Goal: Task Accomplishment & Management: Manage account settings

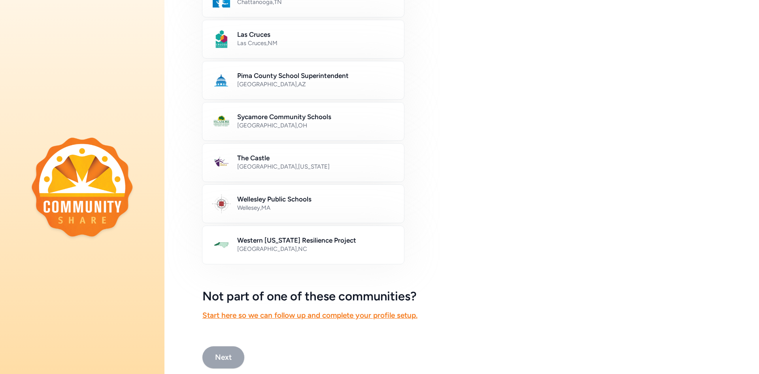
scroll to position [382, 0]
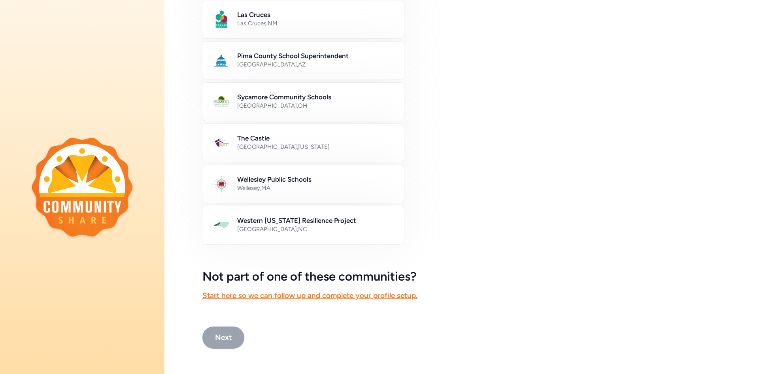
drag, startPoint x: 219, startPoint y: 339, endPoint x: 473, endPoint y: 181, distance: 299.7
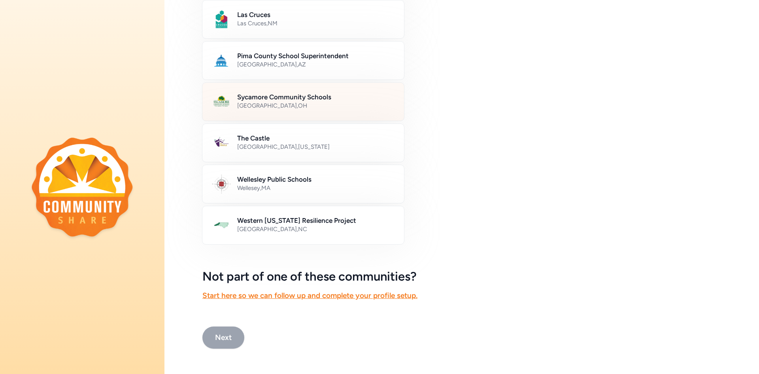
click at [279, 91] on div "Sycamore Community Schools [GEOGRAPHIC_DATA] , [GEOGRAPHIC_DATA]" at bounding box center [303, 101] width 203 height 39
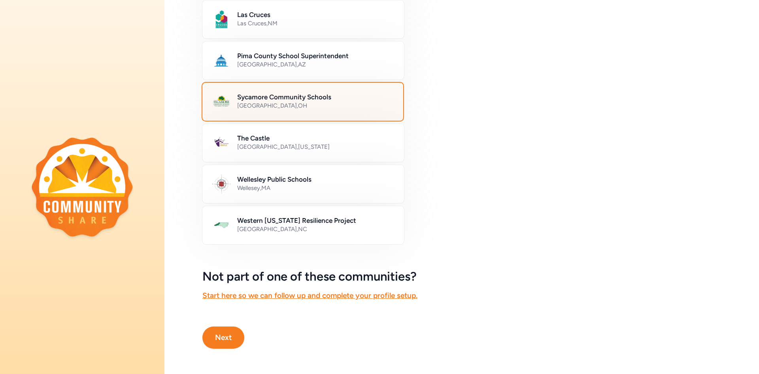
click at [282, 97] on h2 "Sycamore Community Schools" at bounding box center [315, 96] width 157 height 9
click at [281, 97] on h2 "Sycamore Community Schools" at bounding box center [315, 96] width 157 height 9
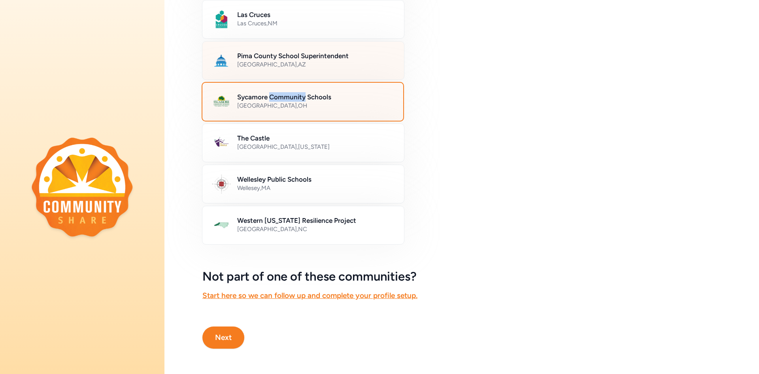
click at [262, 79] on div "Pima County School Superintendent [GEOGRAPHIC_DATA] , [GEOGRAPHIC_DATA]" at bounding box center [303, 60] width 203 height 39
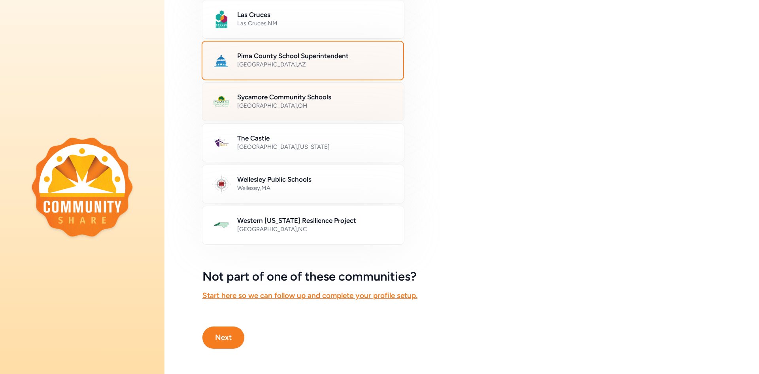
click at [223, 100] on img at bounding box center [221, 101] width 19 height 19
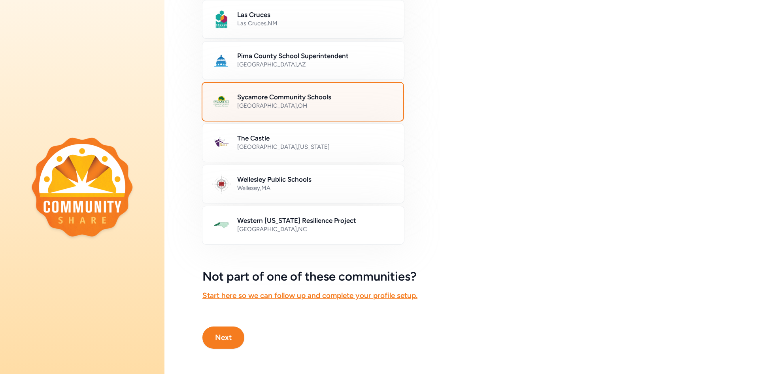
click at [223, 100] on img at bounding box center [221, 101] width 19 height 19
click at [231, 334] on button "Next" at bounding box center [224, 337] width 42 height 22
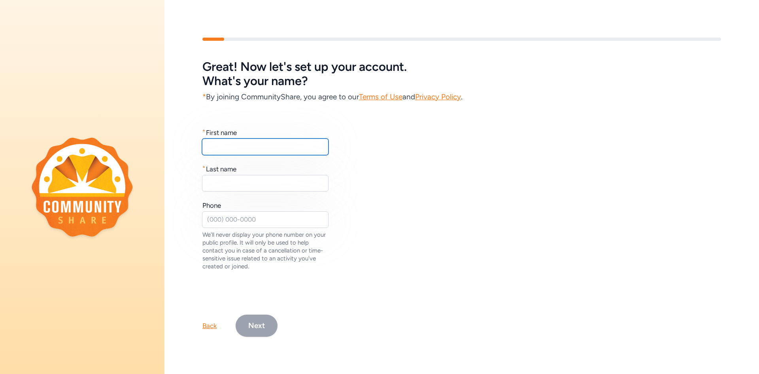
click at [293, 142] on input "text" at bounding box center [265, 146] width 127 height 17
type input "[PERSON_NAME]"
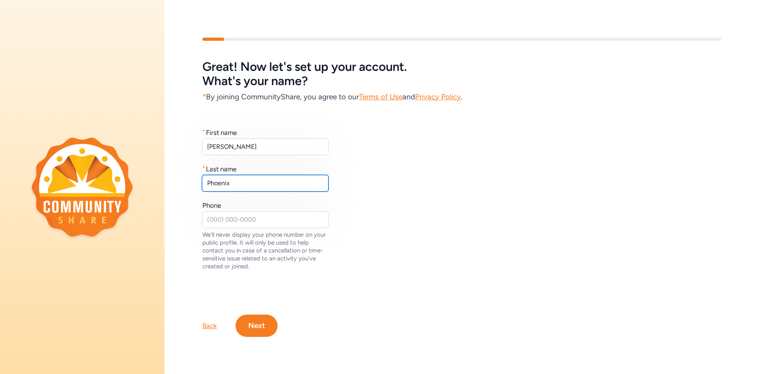
type input "Phoenix"
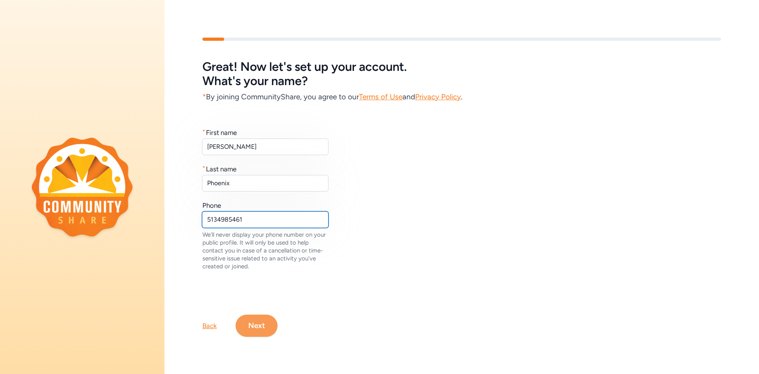
type input "5134985461"
click at [261, 328] on button "Next" at bounding box center [257, 325] width 42 height 22
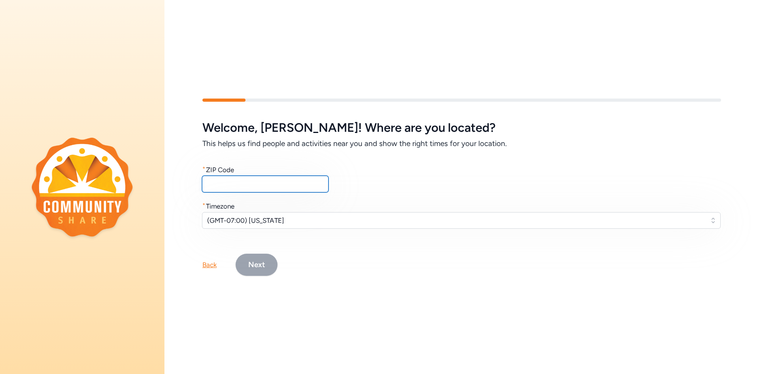
click at [247, 186] on input "text" at bounding box center [265, 184] width 127 height 17
type input "45241"
click at [262, 222] on span "(GMT-07:00) [US_STATE]" at bounding box center [456, 220] width 498 height 9
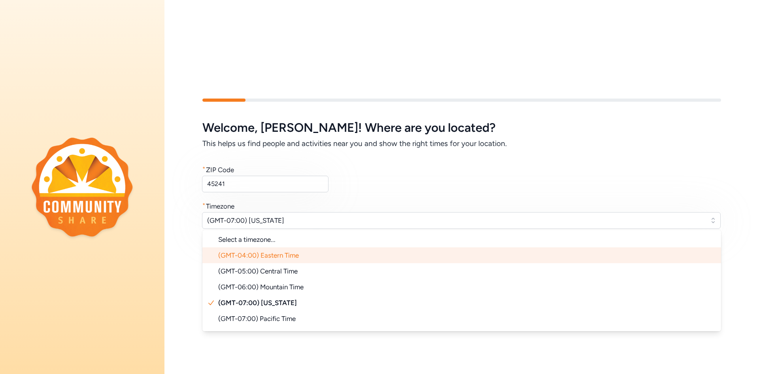
click at [281, 255] on span "(GMT-04:00) Eastern Time" at bounding box center [258, 255] width 81 height 8
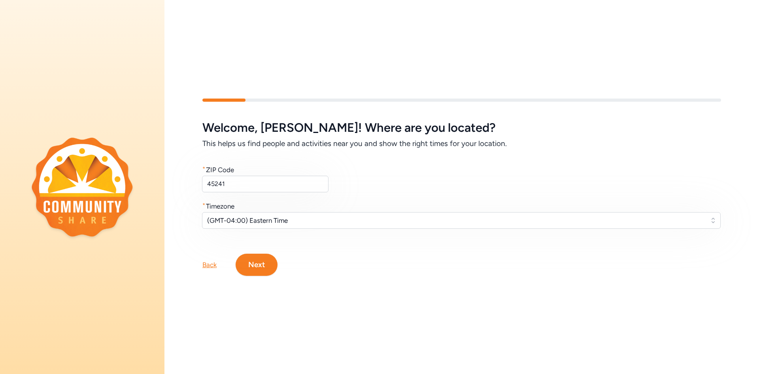
click at [266, 257] on button "Next" at bounding box center [257, 265] width 42 height 22
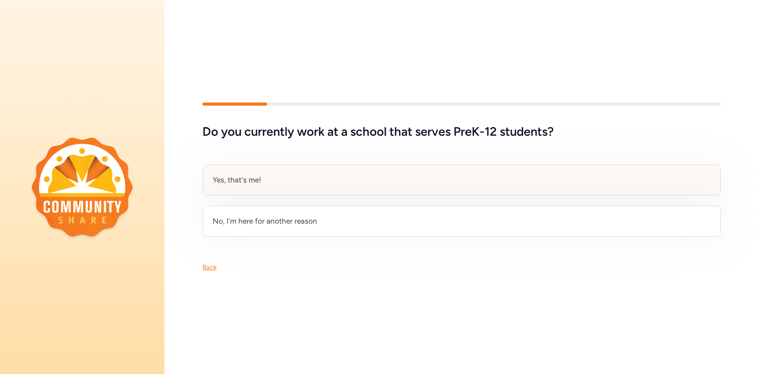
click at [281, 178] on div "Yes, that's me!" at bounding box center [462, 180] width 518 height 31
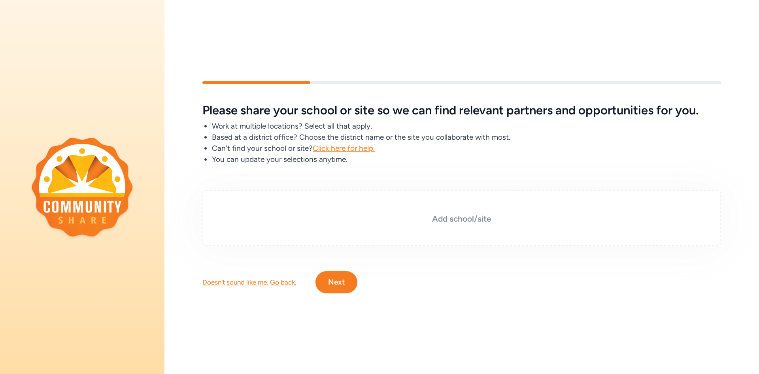
click at [428, 223] on h3 "Add school/site" at bounding box center [461, 218] width 479 height 11
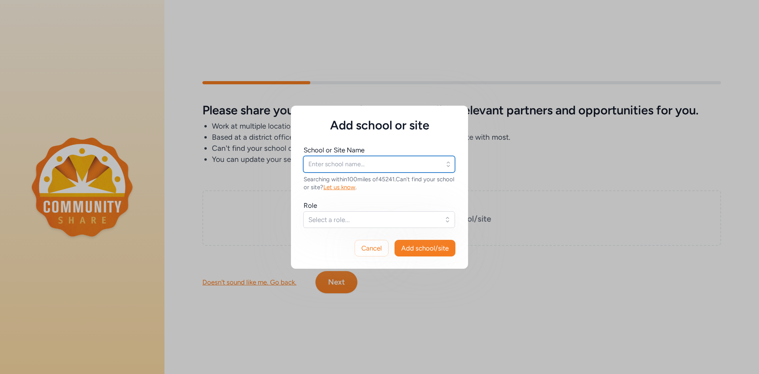
click at [382, 169] on input "text" at bounding box center [379, 164] width 152 height 17
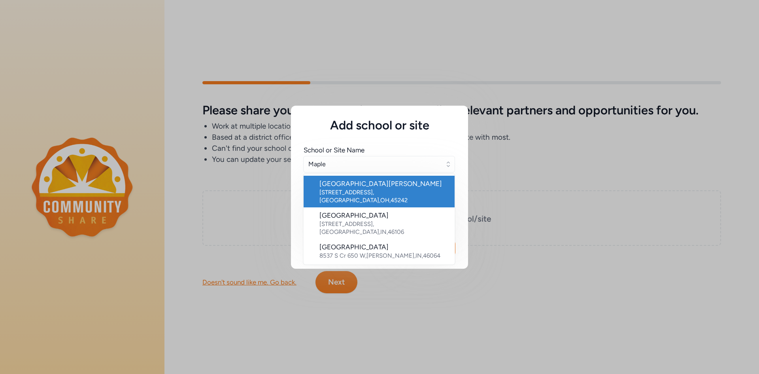
click at [388, 184] on div "[GEOGRAPHIC_DATA][PERSON_NAME]" at bounding box center [384, 183] width 129 height 9
type input "[GEOGRAPHIC_DATA][PERSON_NAME]"
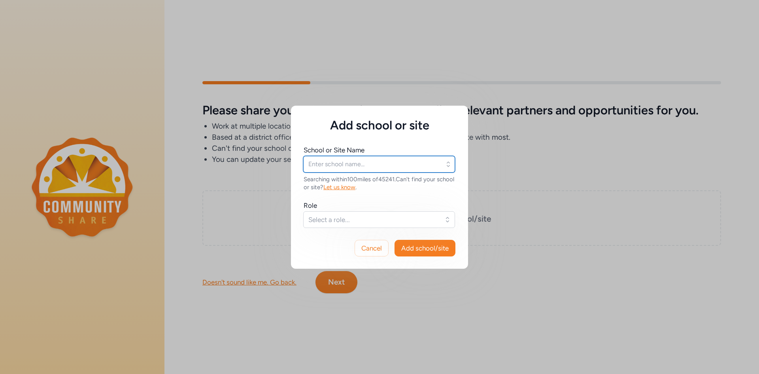
type input "[GEOGRAPHIC_DATA][PERSON_NAME]"
click at [403, 221] on span "Select a role..." at bounding box center [374, 219] width 131 height 9
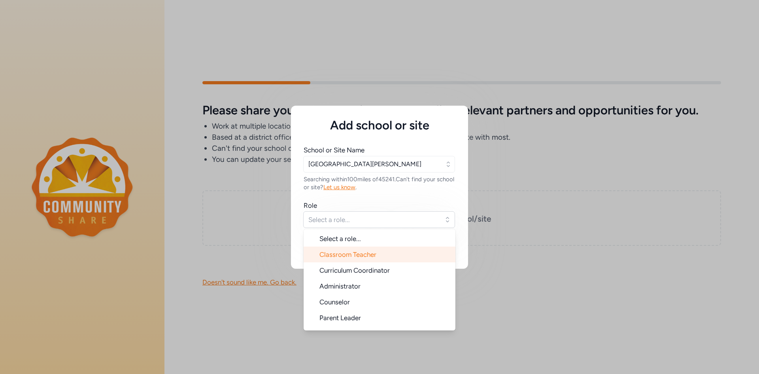
click at [393, 253] on li "Classroom Teacher" at bounding box center [380, 254] width 152 height 16
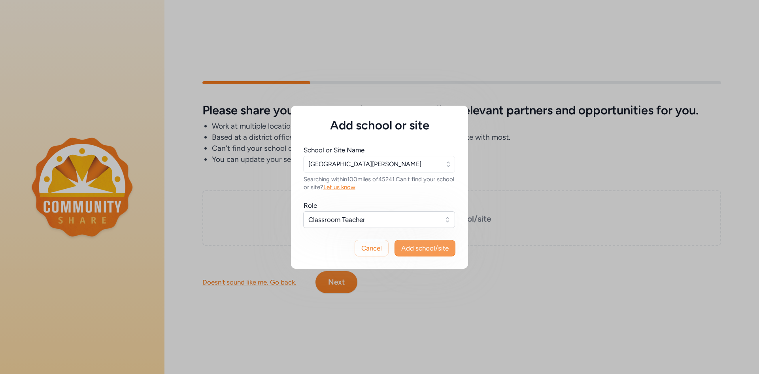
click at [407, 252] on span "Add school/site" at bounding box center [424, 247] width 47 height 9
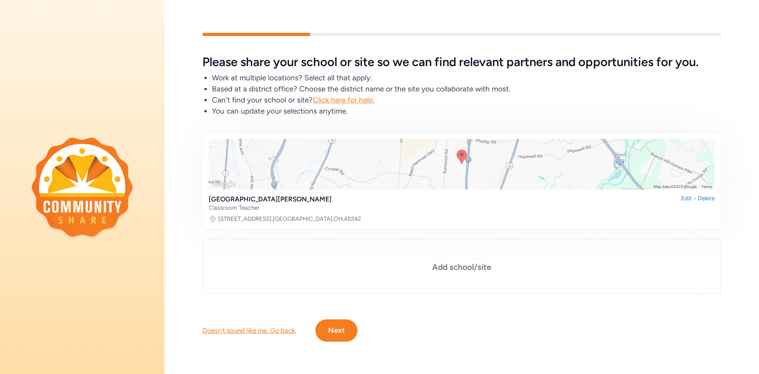
click at [328, 350] on div "Please share your school or site so we can find relevant partners and opportuni…" at bounding box center [462, 187] width 595 height 359
click at [334, 331] on button "Next" at bounding box center [337, 330] width 42 height 22
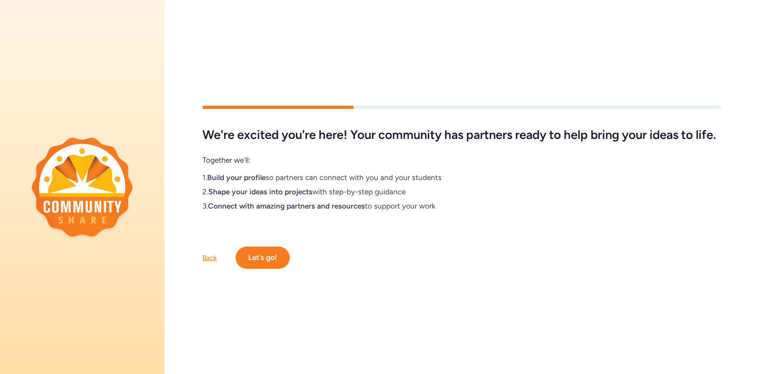
click at [282, 275] on div "We're excited you're here! Your community has partners ready to help bring your…" at bounding box center [462, 187] width 595 height 214
click at [275, 261] on button "Let's go!" at bounding box center [263, 257] width 54 height 22
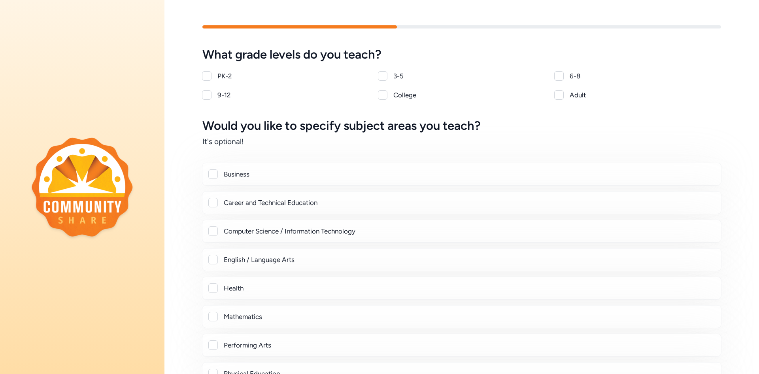
click at [386, 71] on div at bounding box center [383, 75] width 9 height 9
click at [386, 74] on div at bounding box center [382, 75] width 9 height 9
checkbox input "true"
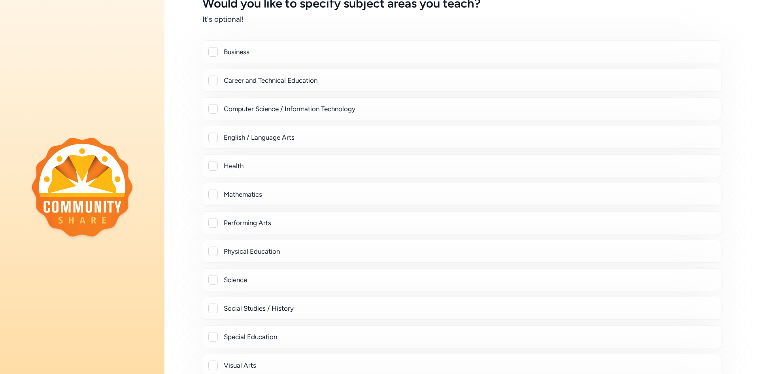
scroll to position [245, 0]
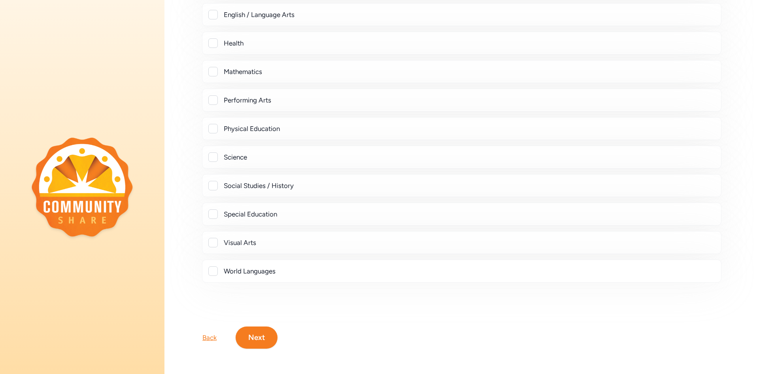
click at [256, 342] on button "Next" at bounding box center [257, 337] width 42 height 22
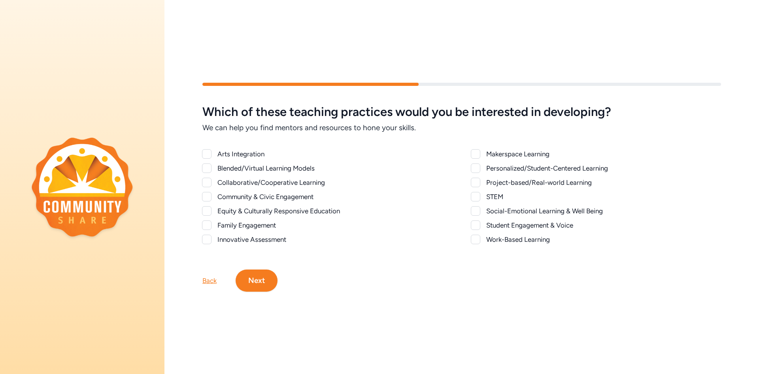
click at [320, 292] on div "Which of these teaching practices would you be interested in developing? We can…" at bounding box center [462, 186] width 595 height 259
click at [475, 183] on div at bounding box center [475, 182] width 9 height 9
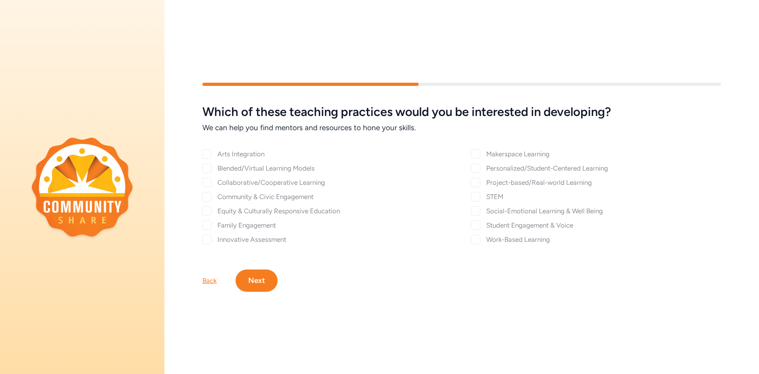
checkbox input "true"
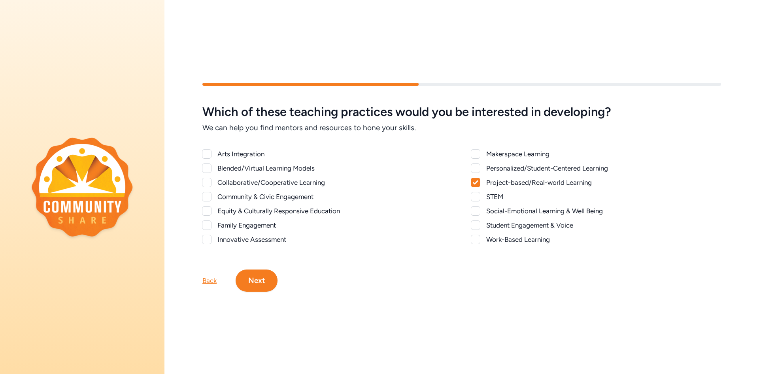
click at [476, 170] on div at bounding box center [475, 167] width 9 height 9
checkbox input "true"
click at [263, 272] on button "Next" at bounding box center [257, 280] width 42 height 22
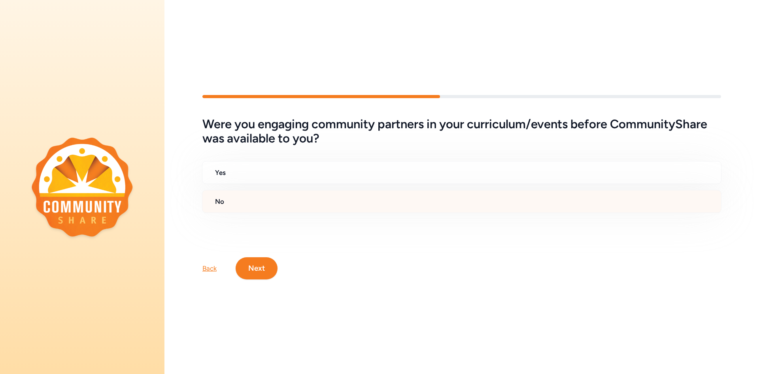
click at [226, 198] on h2 "No" at bounding box center [465, 201] width 500 height 9
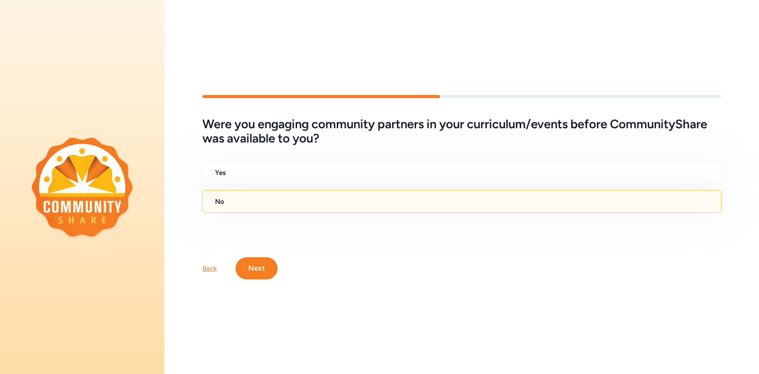
click at [271, 268] on button "Next" at bounding box center [257, 268] width 42 height 22
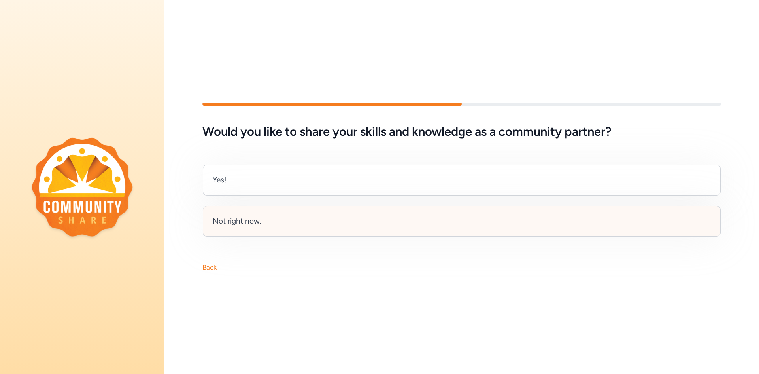
click at [255, 222] on div "Not right now." at bounding box center [237, 221] width 49 height 11
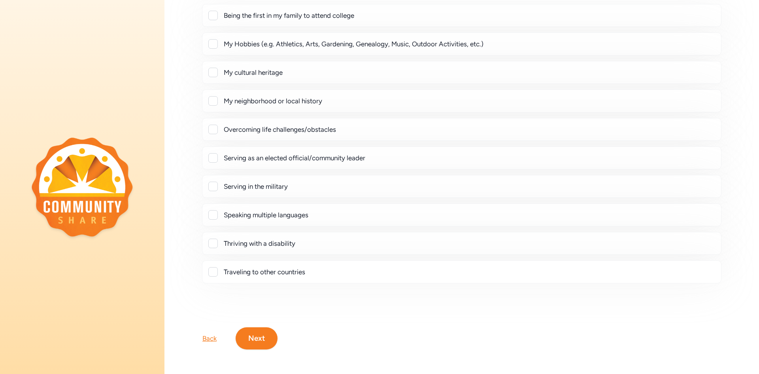
scroll to position [82, 0]
click at [268, 328] on button "Next" at bounding box center [257, 337] width 42 height 22
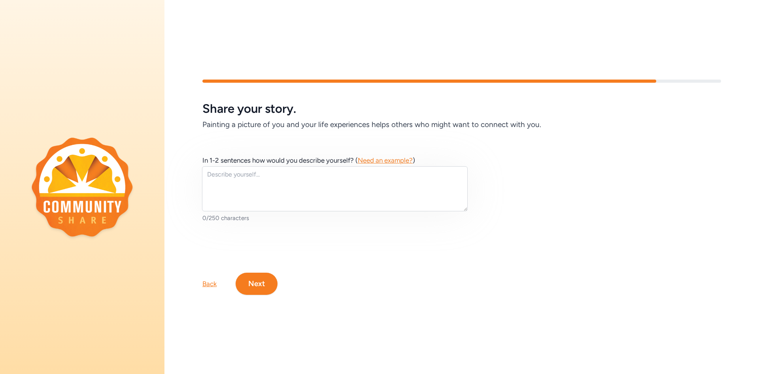
click at [256, 291] on button "Next" at bounding box center [257, 284] width 42 height 22
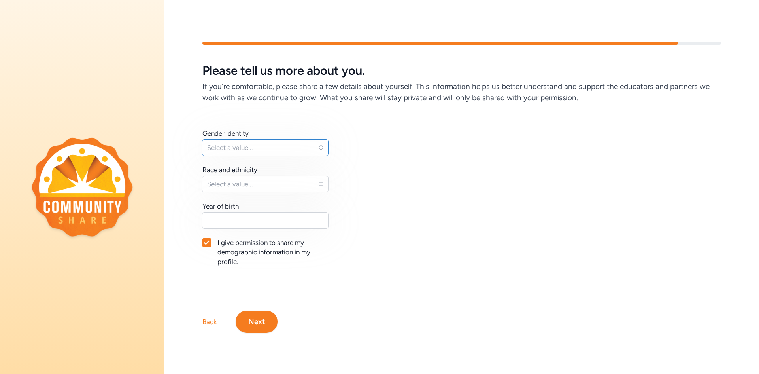
click at [248, 143] on span "Select a value..." at bounding box center [259, 147] width 105 height 9
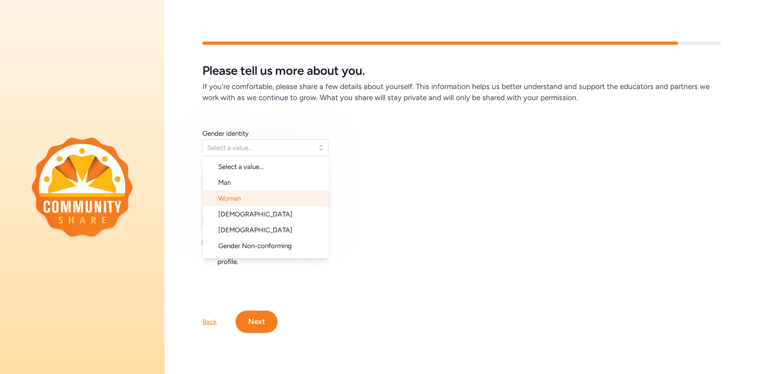
click at [260, 194] on li "Woman" at bounding box center [266, 198] width 127 height 16
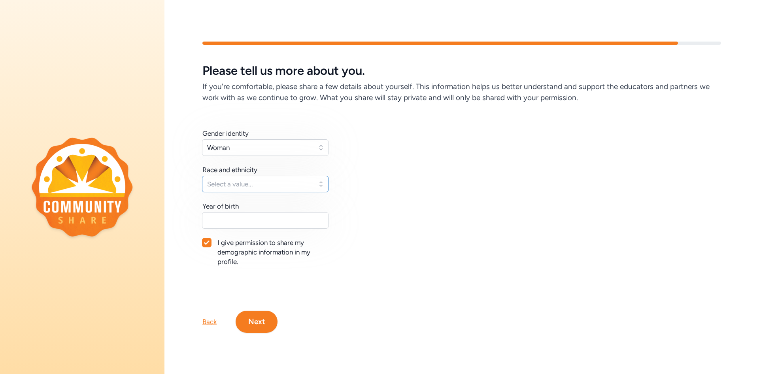
click at [253, 182] on span "Select a value..." at bounding box center [259, 183] width 105 height 9
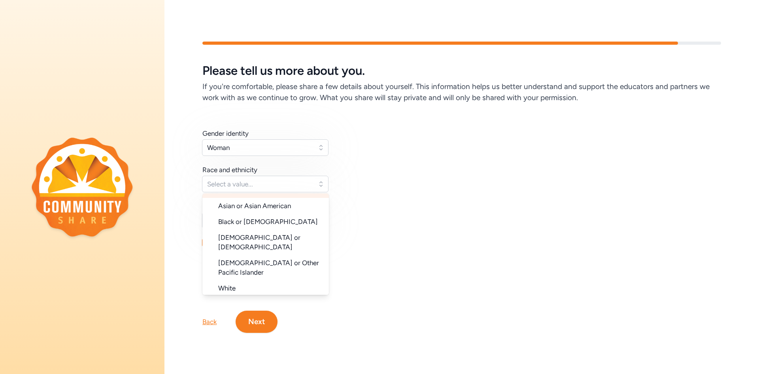
scroll to position [52, 0]
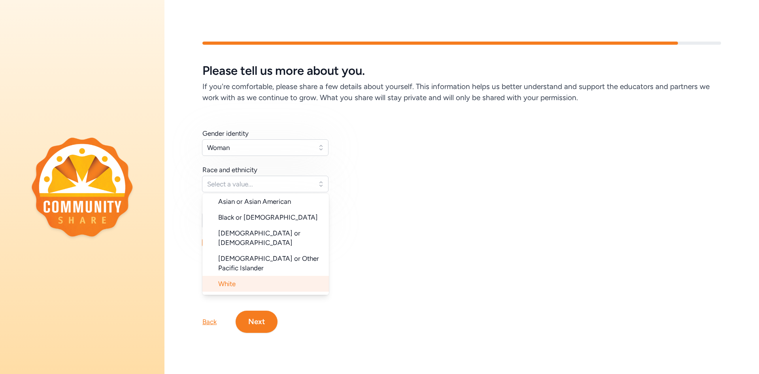
click at [269, 276] on li "White" at bounding box center [266, 284] width 127 height 16
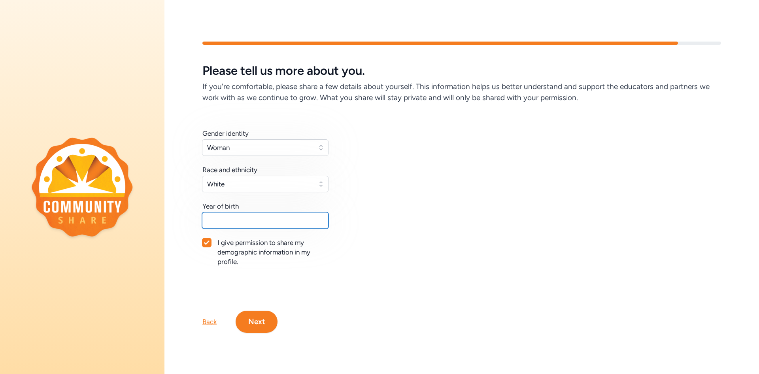
click at [233, 222] on input "text" at bounding box center [265, 220] width 127 height 17
type input "1980"
click at [257, 319] on button "Next" at bounding box center [257, 321] width 42 height 22
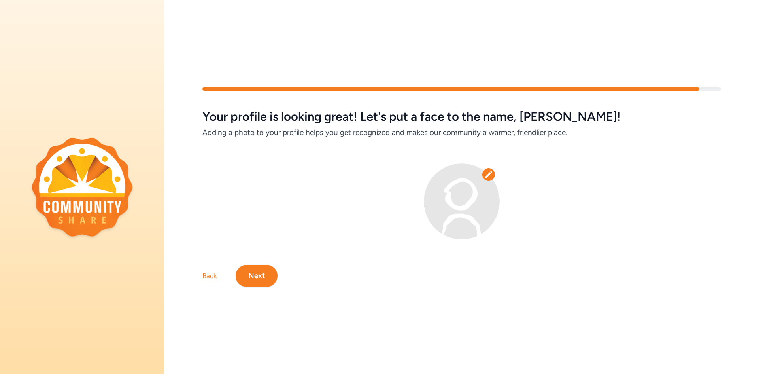
click at [263, 280] on button "Next" at bounding box center [257, 276] width 42 height 22
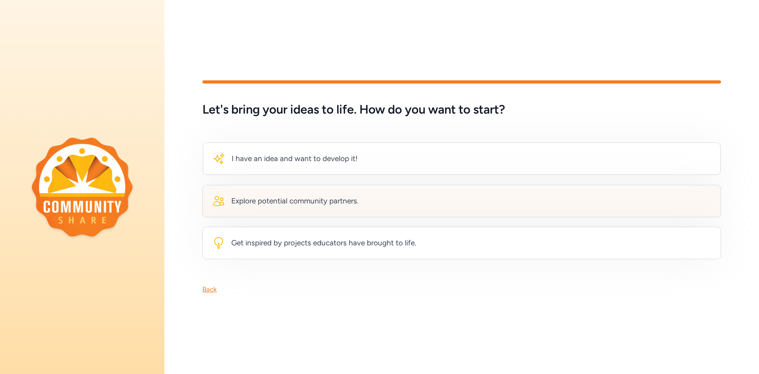
click at [341, 208] on div "Explore potential community partners." at bounding box center [462, 201] width 519 height 32
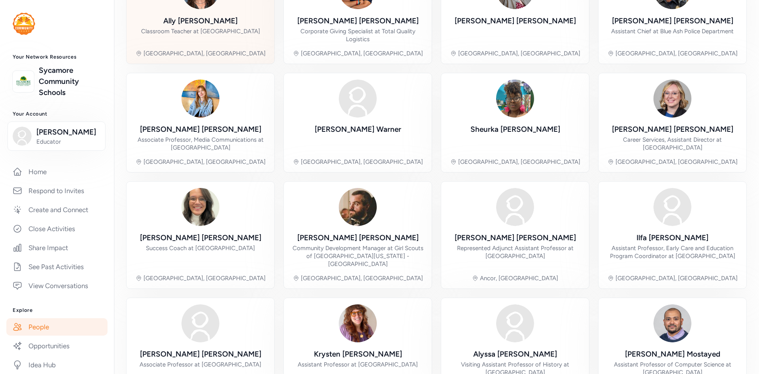
scroll to position [169, 0]
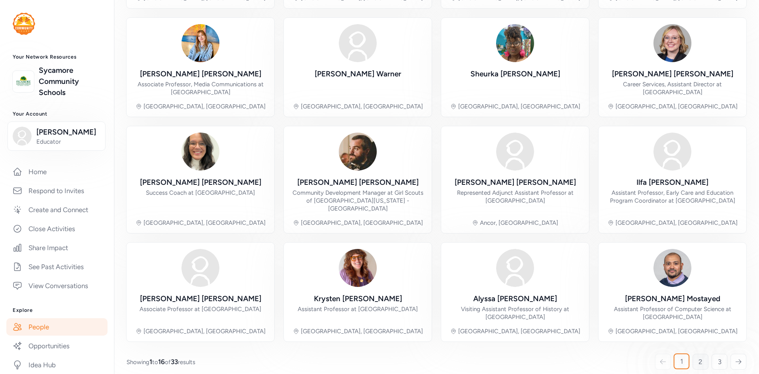
click at [704, 355] on link "2" at bounding box center [701, 362] width 16 height 16
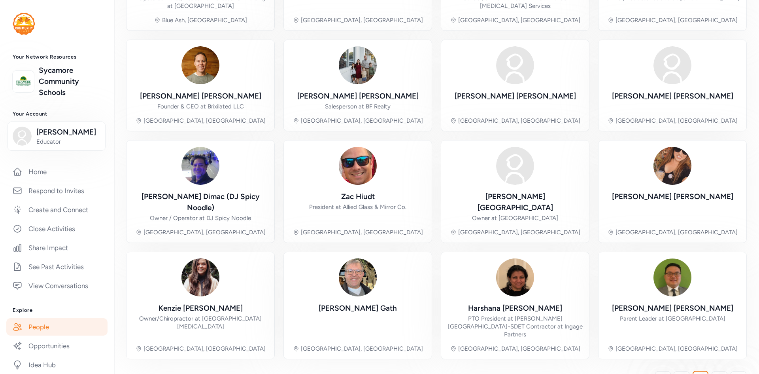
scroll to position [153, 0]
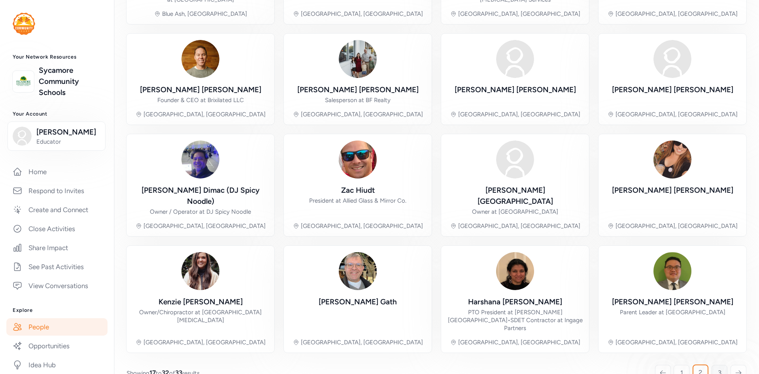
click at [716, 365] on link "3" at bounding box center [720, 373] width 16 height 16
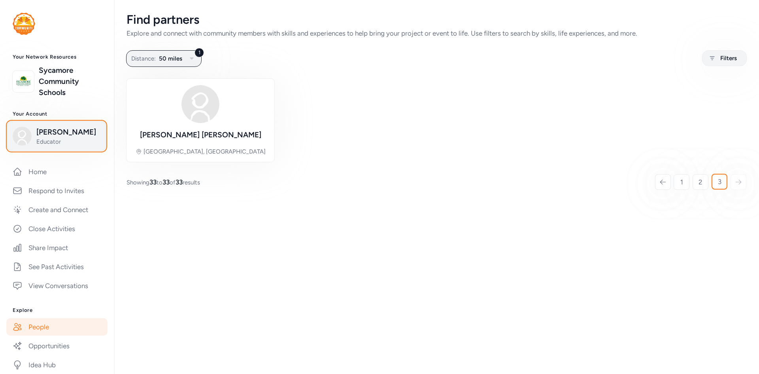
click at [45, 139] on span "Educator" at bounding box center [68, 142] width 64 height 8
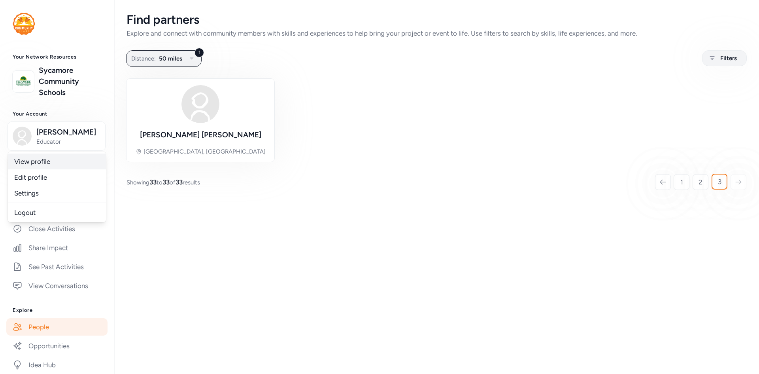
click at [36, 160] on link "View profile" at bounding box center [57, 161] width 98 height 16
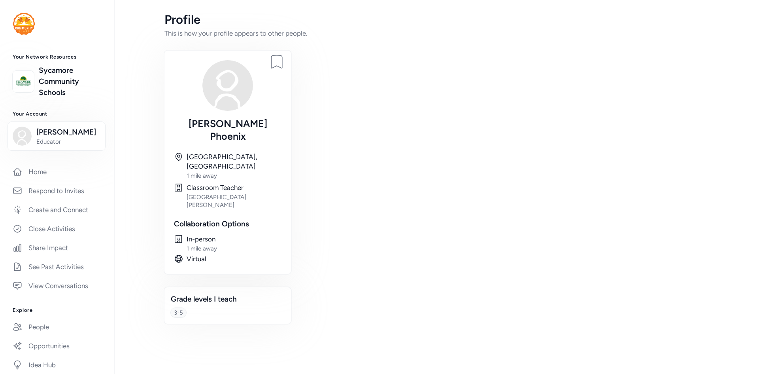
click at [242, 87] on img at bounding box center [228, 85] width 51 height 51
click at [214, 92] on img at bounding box center [228, 85] width 51 height 51
click at [49, 138] on span "Educator" at bounding box center [68, 142] width 64 height 8
click at [40, 170] on link "Edit profile" at bounding box center [57, 177] width 98 height 16
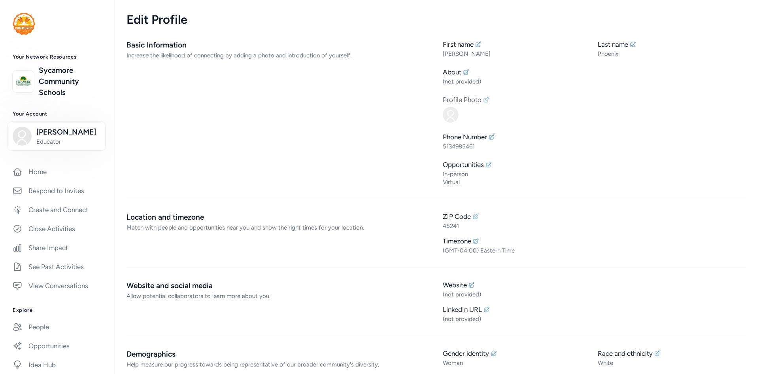
click at [488, 103] on div "Profile Photo" at bounding box center [595, 99] width 304 height 9
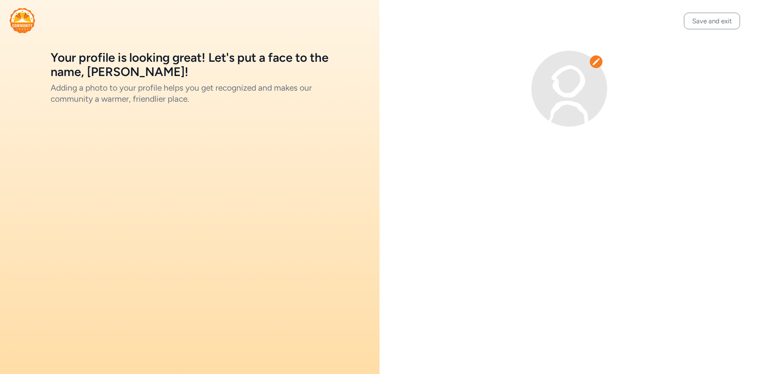
click at [598, 59] on icon at bounding box center [597, 62] width 8 height 8
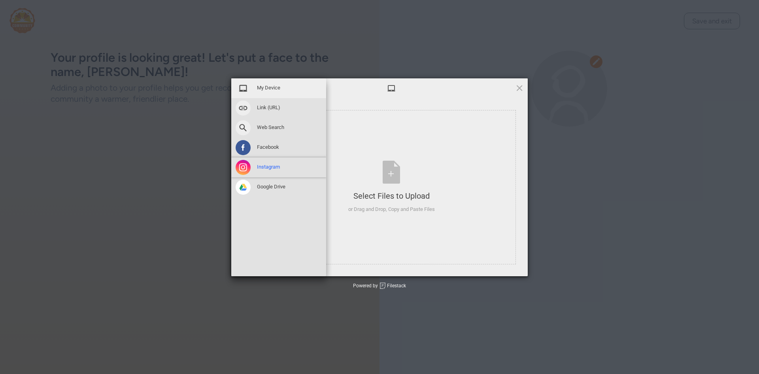
click at [242, 168] on span at bounding box center [243, 167] width 15 height 15
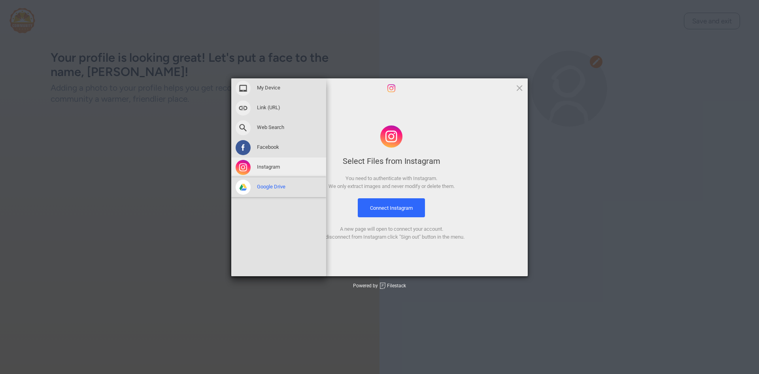
click at [246, 186] on span at bounding box center [243, 187] width 15 height 15
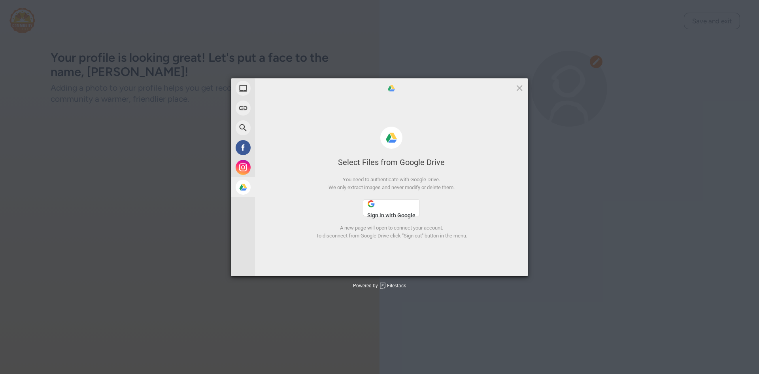
click at [386, 216] on button "Sign in with Google" at bounding box center [391, 207] width 57 height 17
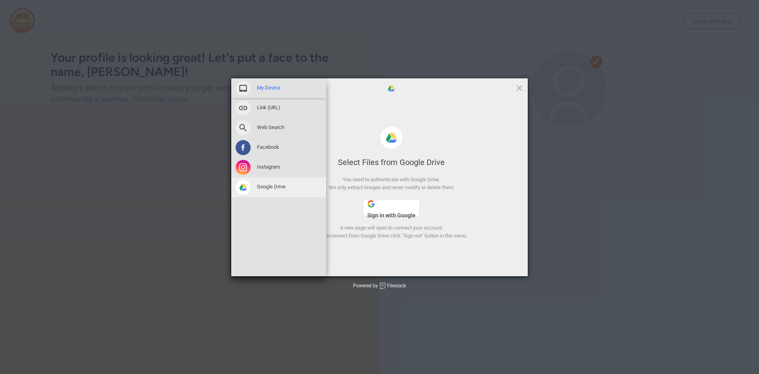
click at [263, 84] on span "My Device" at bounding box center [268, 87] width 23 height 7
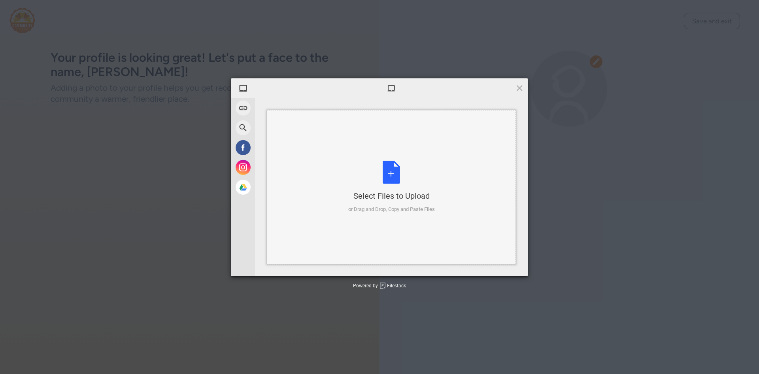
click at [393, 200] on div "Select Files to Upload" at bounding box center [391, 195] width 87 height 11
click at [394, 175] on div "Select Files to Upload or Drag and Drop, Copy and Paste Files" at bounding box center [391, 187] width 87 height 53
click at [389, 179] on div "Select Files to Upload or Drag and Drop, Copy and Paste Files" at bounding box center [391, 187] width 87 height 53
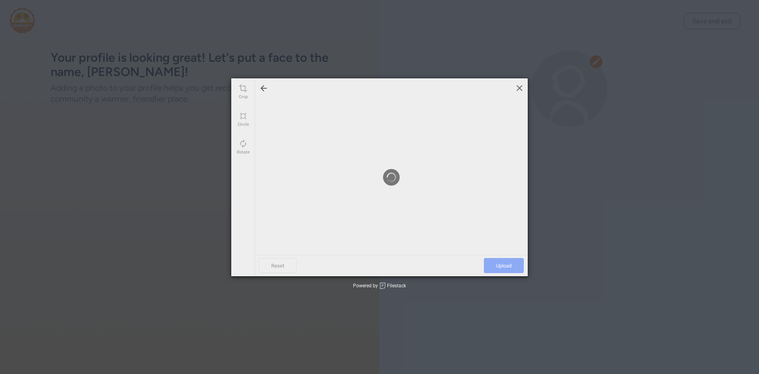
click at [522, 89] on span at bounding box center [519, 87] width 9 height 9
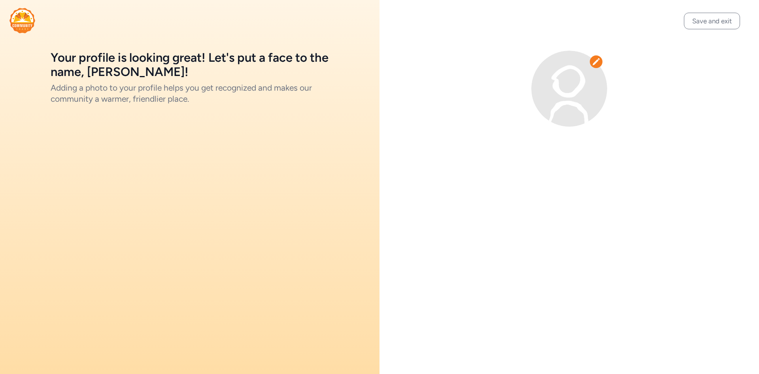
click at [598, 57] on div at bounding box center [596, 61] width 13 height 13
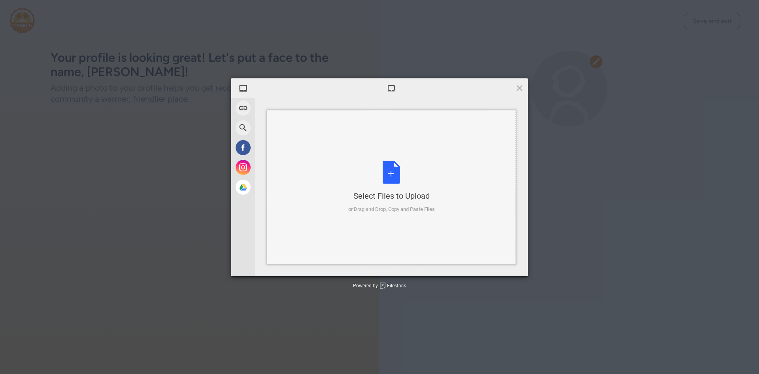
click at [384, 189] on div "Select Files to Upload or Drag and Drop, Copy and Paste Files" at bounding box center [391, 187] width 87 height 53
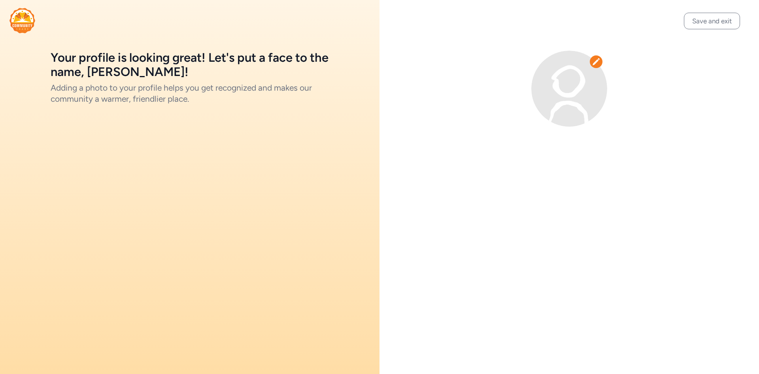
click at [30, 26] on img at bounding box center [22, 20] width 26 height 25
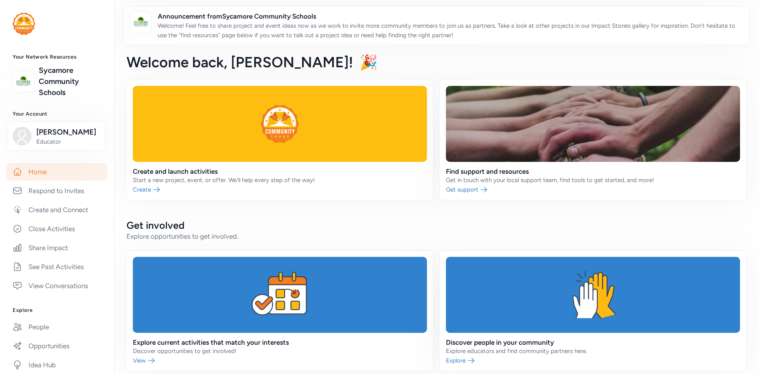
click at [81, 60] on div "Your Network Resources Sycamore Community Schools" at bounding box center [57, 76] width 114 height 44
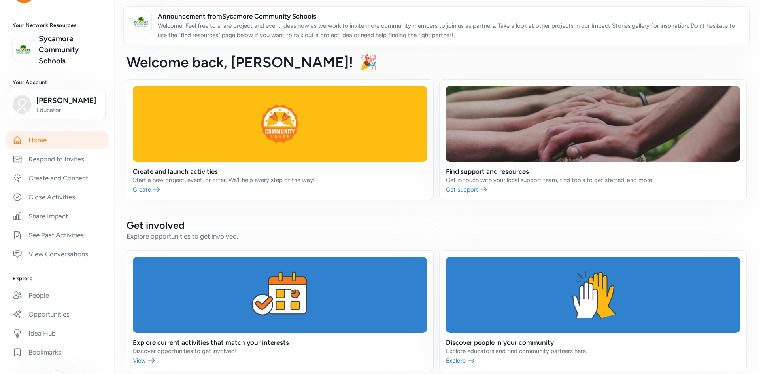
scroll to position [36, 0]
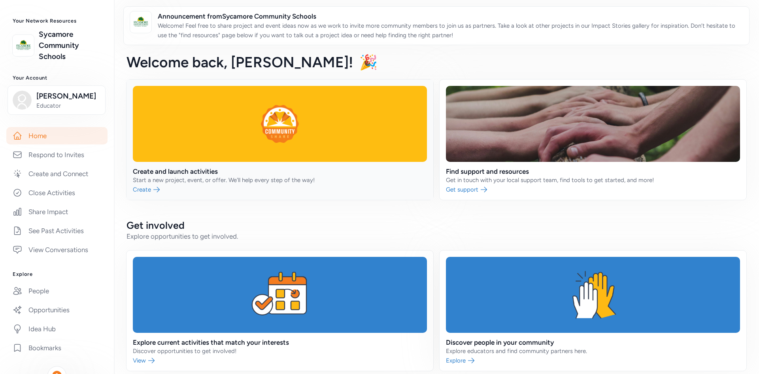
click at [152, 187] on link at bounding box center [280, 140] width 307 height 120
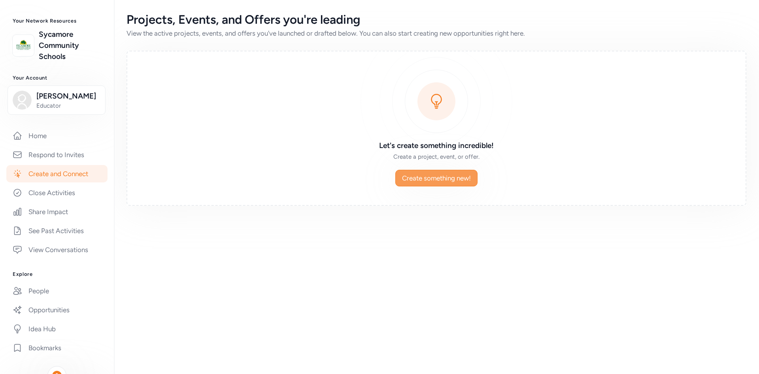
click at [405, 177] on span "Create something new!" at bounding box center [436, 177] width 69 height 9
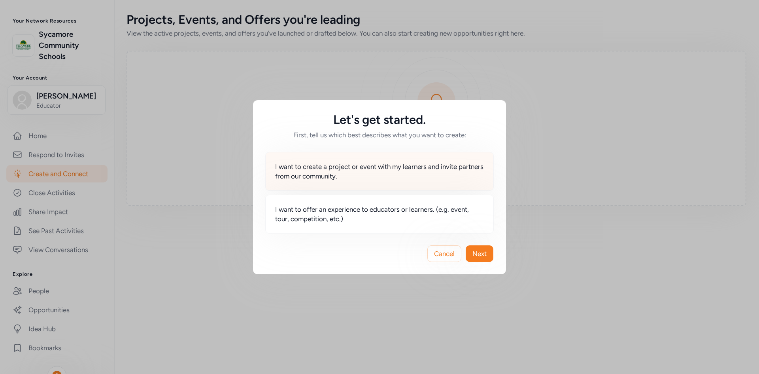
click at [381, 181] on div "I want to create a project or event with my learners and invite partners from o…" at bounding box center [379, 171] width 229 height 39
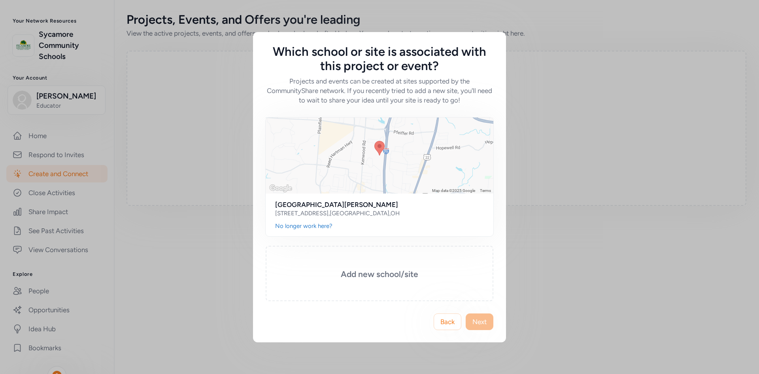
click at [483, 323] on span "Next" at bounding box center [480, 321] width 14 height 9
click at [516, 154] on div "Which school or site is associated with this project or event? Projects and eve…" at bounding box center [379, 187] width 759 height 374
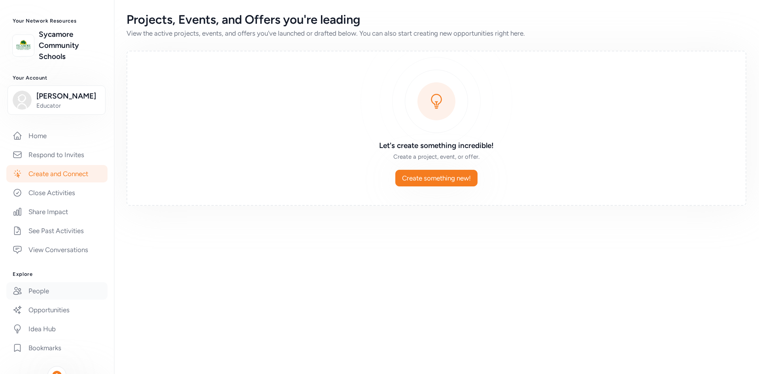
click at [45, 293] on link "People" at bounding box center [56, 290] width 101 height 17
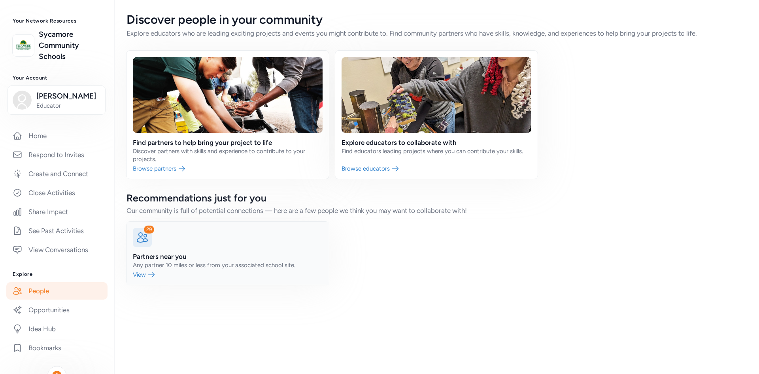
click at [148, 272] on link at bounding box center [228, 253] width 203 height 63
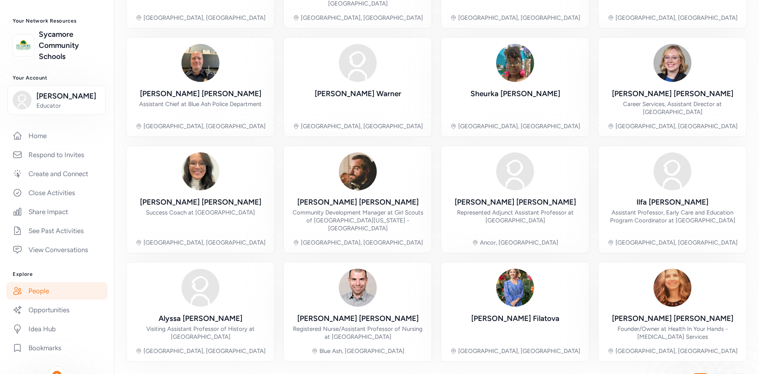
scroll to position [177, 0]
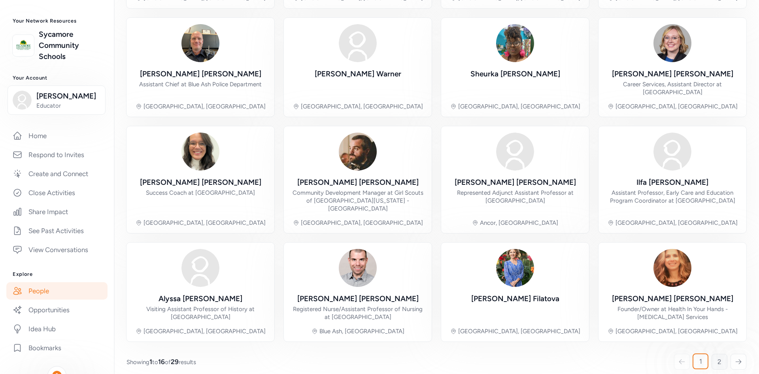
click at [726, 355] on link "2" at bounding box center [720, 362] width 16 height 16
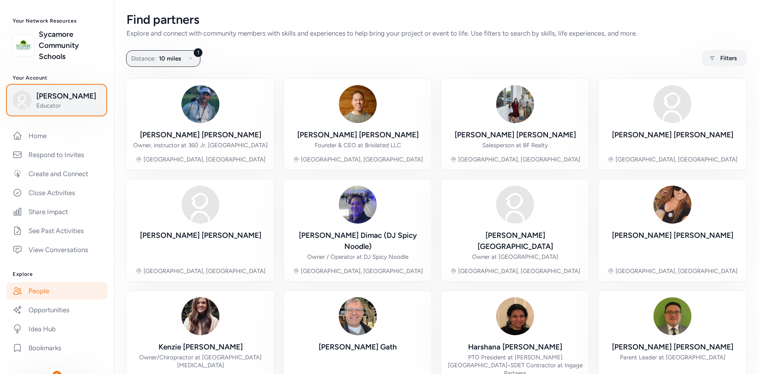
click at [48, 91] on span "[PERSON_NAME]" at bounding box center [68, 96] width 64 height 11
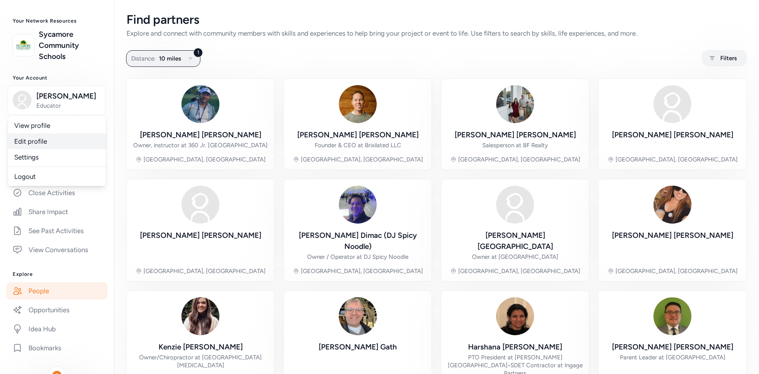
click at [38, 141] on link "Edit profile" at bounding box center [57, 141] width 98 height 16
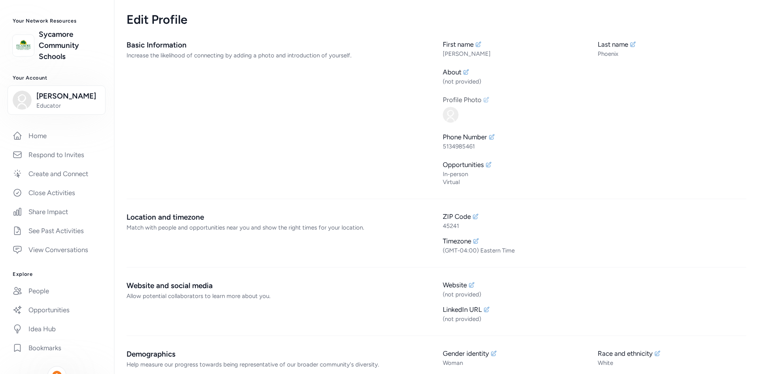
click at [486, 104] on div "Profile Photo" at bounding box center [595, 109] width 304 height 28
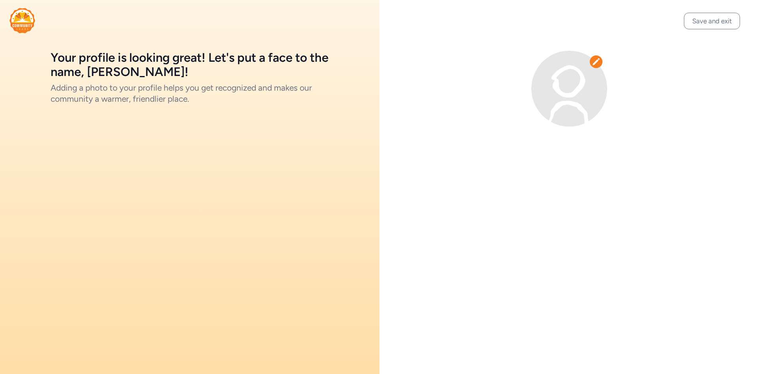
click at [600, 59] on icon at bounding box center [597, 62] width 8 height 8
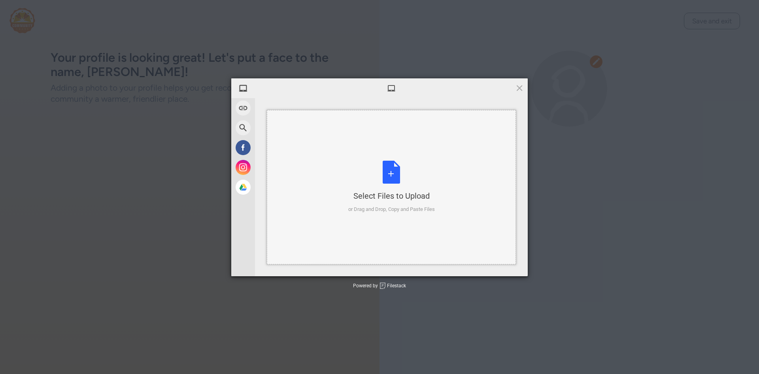
click at [385, 188] on div "Select Files to Upload or Drag and Drop, Copy and Paste Files" at bounding box center [391, 187] width 87 height 53
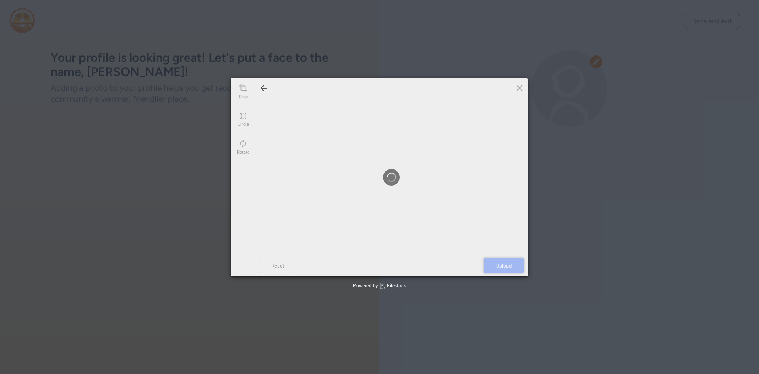
click at [499, 261] on span "Upload" at bounding box center [504, 265] width 40 height 15
click at [573, 234] on div "Crop Circle Rotate Reset Upload Powered by Filestack" at bounding box center [379, 187] width 759 height 374
click at [488, 271] on span "Upload" at bounding box center [504, 265] width 40 height 15
click at [610, 116] on div "Crop Circle Rotate Reset Upload Powered by Filestack" at bounding box center [379, 187] width 759 height 374
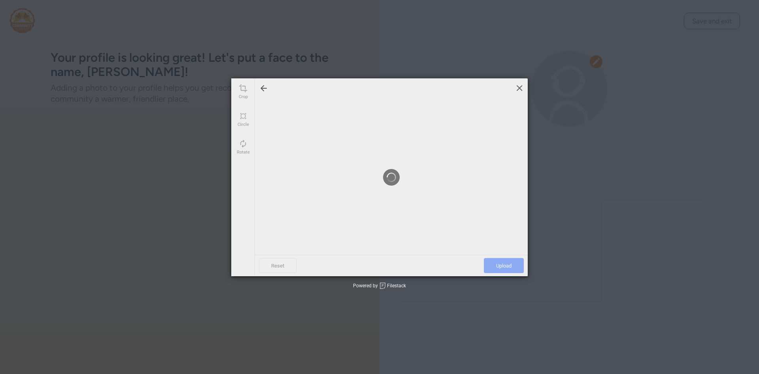
click at [522, 85] on span at bounding box center [519, 87] width 9 height 9
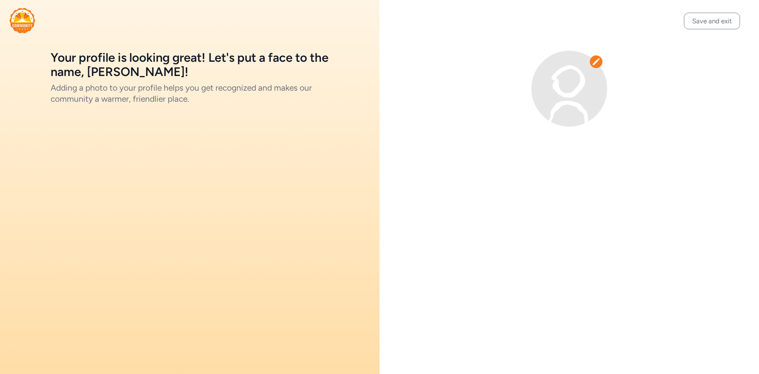
click at [563, 286] on div "Save and exit" at bounding box center [570, 187] width 380 height 374
click at [718, 21] on button "Save and exit" at bounding box center [712, 21] width 56 height 17
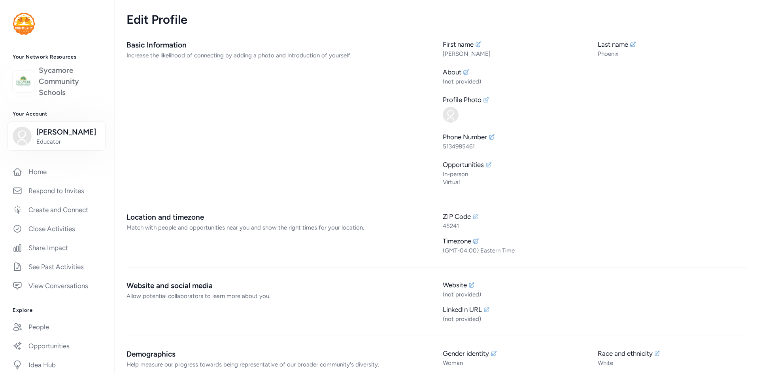
click at [41, 89] on link "Sycamore Community Schools" at bounding box center [70, 81] width 62 height 33
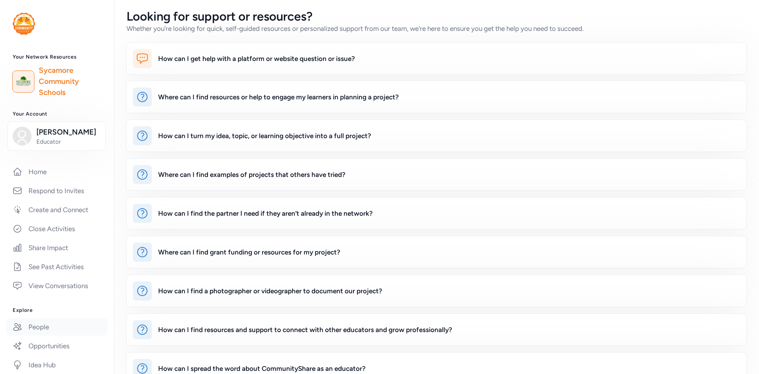
click at [36, 323] on link "People" at bounding box center [56, 326] width 101 height 17
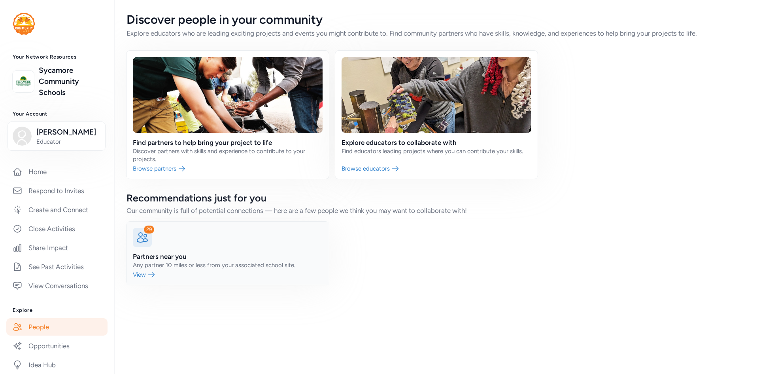
click at [144, 265] on link at bounding box center [228, 253] width 203 height 63
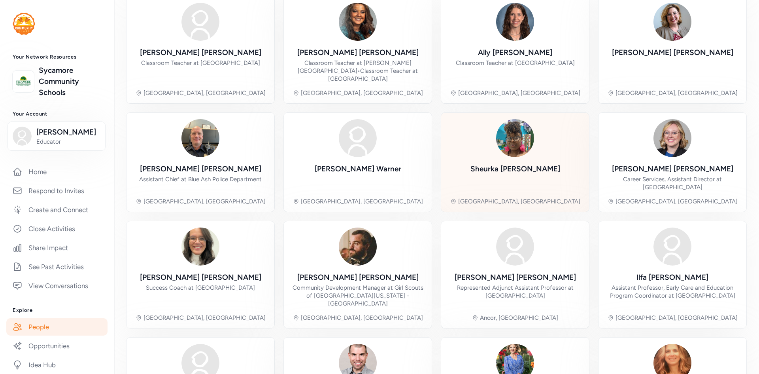
scroll to position [82, 0]
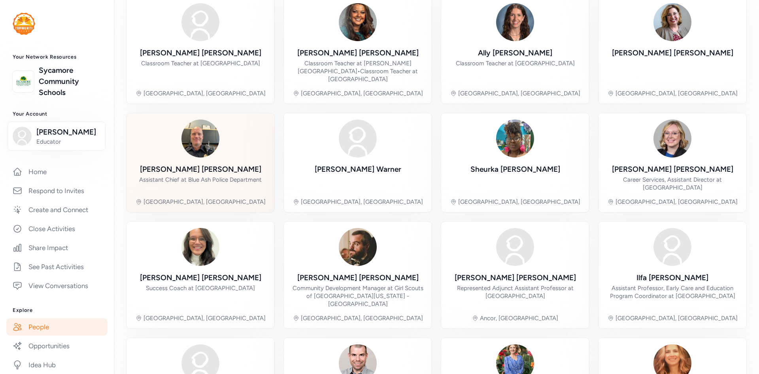
click at [179, 167] on div "Roger Pohlman" at bounding box center [200, 169] width 121 height 11
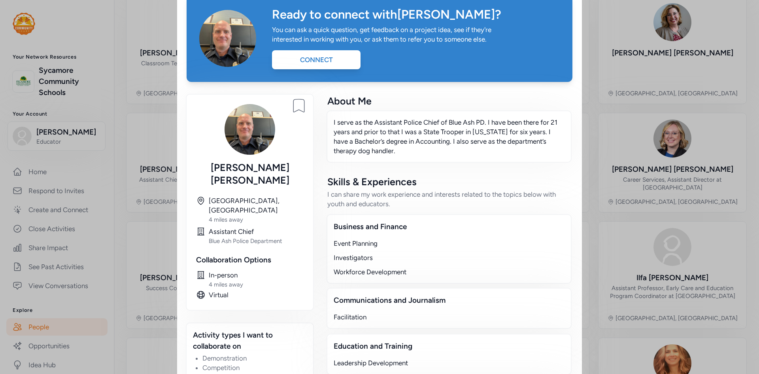
scroll to position [41, 0]
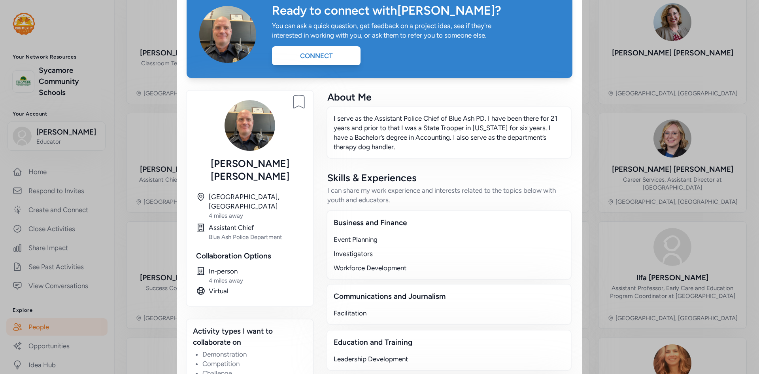
click at [600, 45] on div "Close Ready to connect with Roger ? You can ask a quick question, get feedback …" at bounding box center [379, 292] width 759 height 666
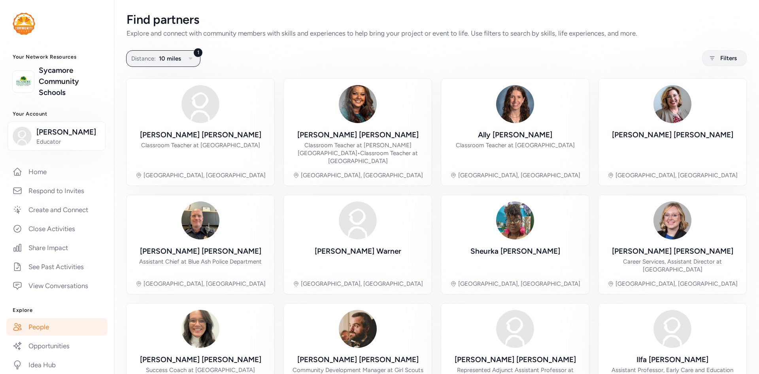
click at [17, 16] on img at bounding box center [24, 24] width 23 height 22
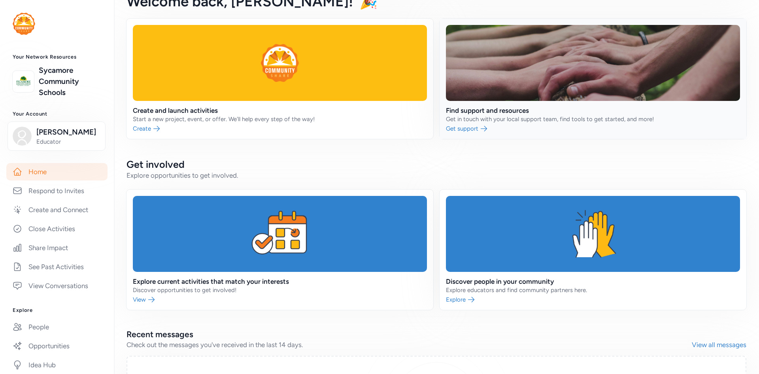
scroll to position [62, 0]
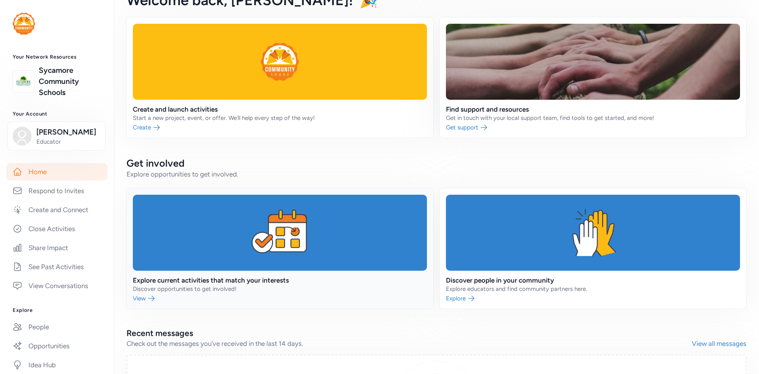
click at [299, 237] on link at bounding box center [280, 248] width 307 height 120
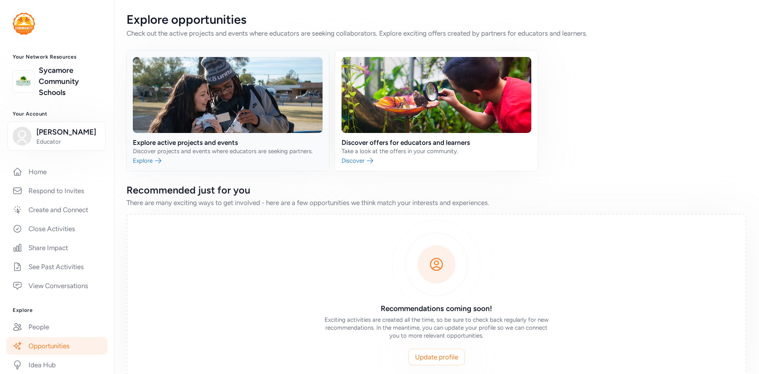
click at [193, 143] on link at bounding box center [228, 111] width 203 height 120
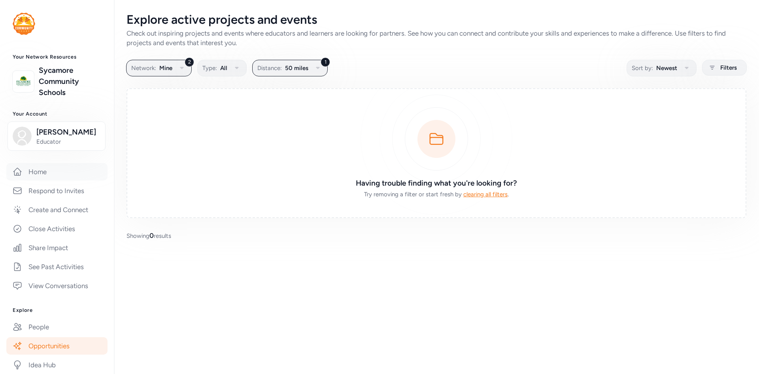
click at [61, 169] on link "Home" at bounding box center [56, 171] width 101 height 17
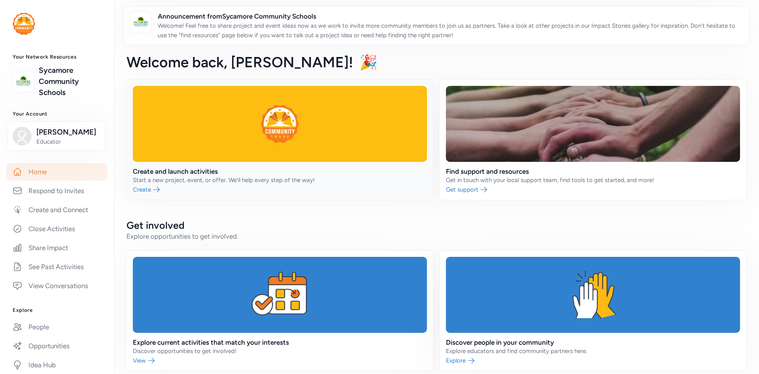
scroll to position [0, 0]
click at [467, 185] on link at bounding box center [593, 139] width 307 height 120
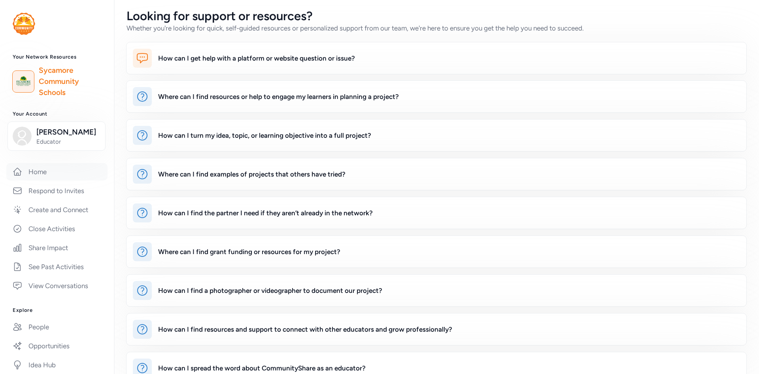
click at [38, 172] on link "Home" at bounding box center [56, 171] width 101 height 17
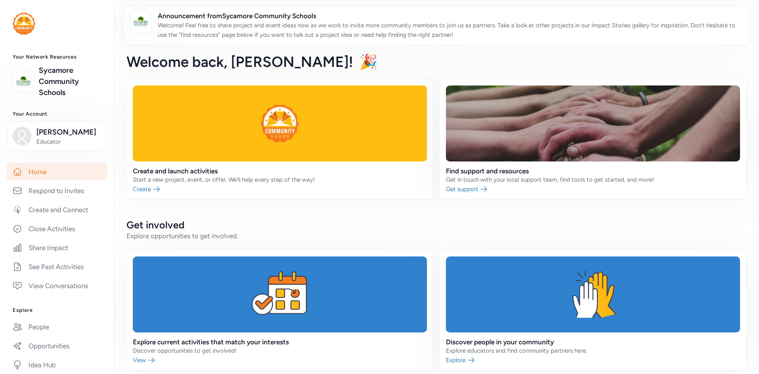
click at [0, 278] on div "Home Respond to Invites Create and Connect Close Activities Share Impact See Pa…" at bounding box center [57, 228] width 114 height 131
